Goal: Task Accomplishment & Management: Manage account settings

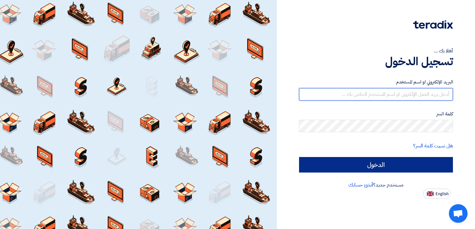
type input "[EMAIL_ADDRESS][DOMAIN_NAME]"
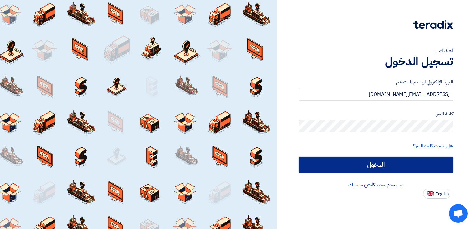
click at [371, 158] on input "الدخول" at bounding box center [376, 165] width 154 height 16
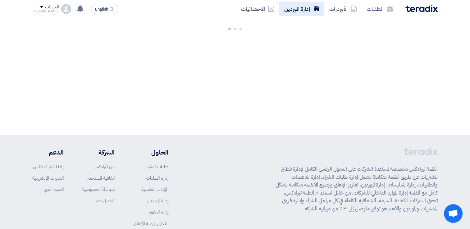
click at [308, 14] on link "إدارة الموردين" at bounding box center [301, 9] width 45 height 15
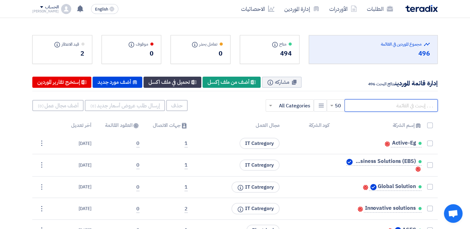
click at [370, 101] on input "text" at bounding box center [390, 105] width 93 height 12
type input "gof"
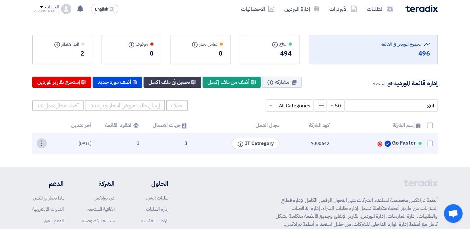
click at [45, 143] on div "⋮" at bounding box center [42, 144] width 10 height 10
click at [38, 157] on link "تعديل" at bounding box center [31, 155] width 30 height 9
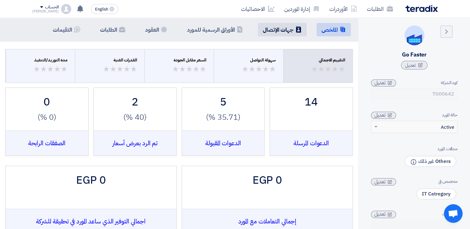
click at [280, 28] on h5 "جهات الإتصال" at bounding box center [278, 29] width 31 height 7
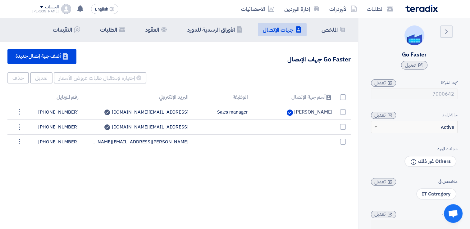
click at [45, 9] on div "الحساب" at bounding box center [51, 7] width 13 height 5
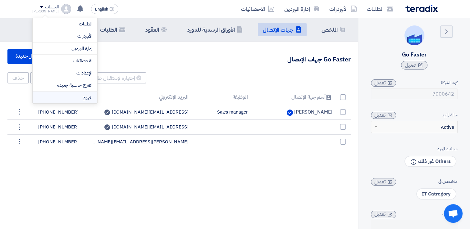
click at [70, 98] on li "خروج" at bounding box center [65, 98] width 65 height 12
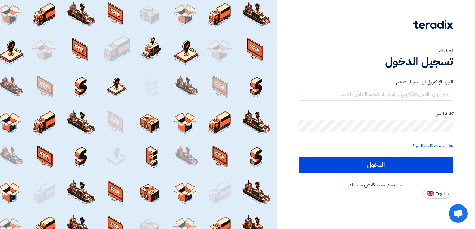
type input "[EMAIL_ADDRESS][DOMAIN_NAME]"
